Goal: Find specific page/section: Find specific page/section

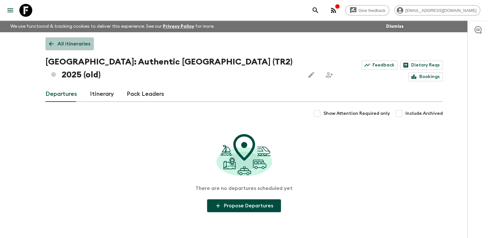
click at [52, 42] on icon at bounding box center [51, 43] width 7 height 7
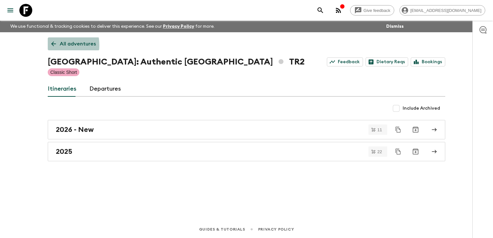
click at [50, 45] on icon at bounding box center [53, 43] width 7 height 7
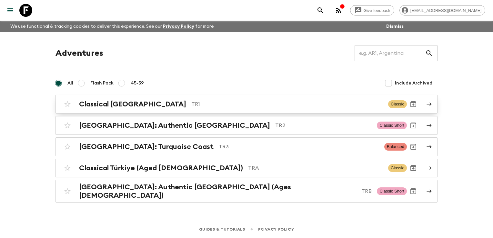
click at [105, 103] on h2 "Classical [GEOGRAPHIC_DATA]" at bounding box center [132, 104] width 107 height 8
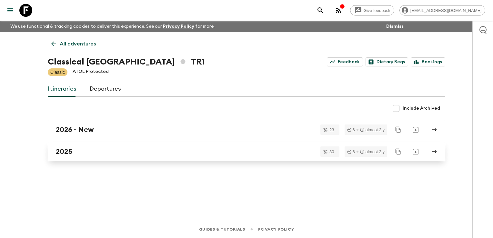
click at [103, 153] on div "2025" at bounding box center [240, 151] width 369 height 8
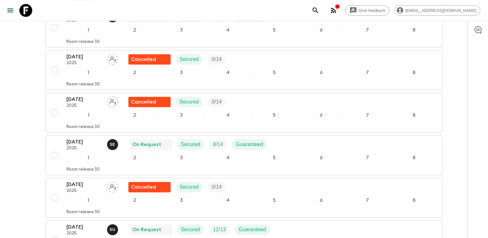
scroll to position [742, 0]
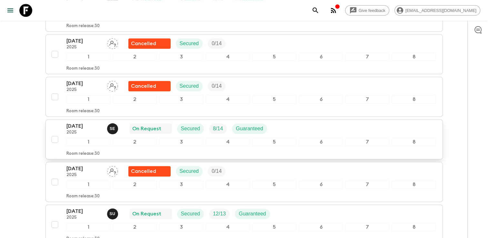
click at [277, 122] on div "[DATE] 2025 S E On Request Secured 8 / 14 Guaranteed" at bounding box center [251, 128] width 370 height 13
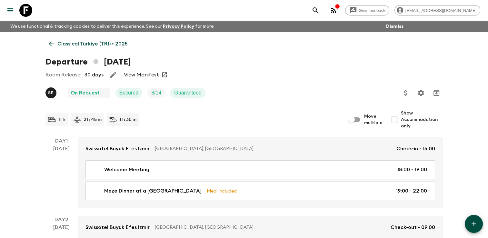
click at [137, 75] on link "View Manifest" at bounding box center [141, 75] width 35 height 6
